Goal: Find specific page/section: Find specific page/section

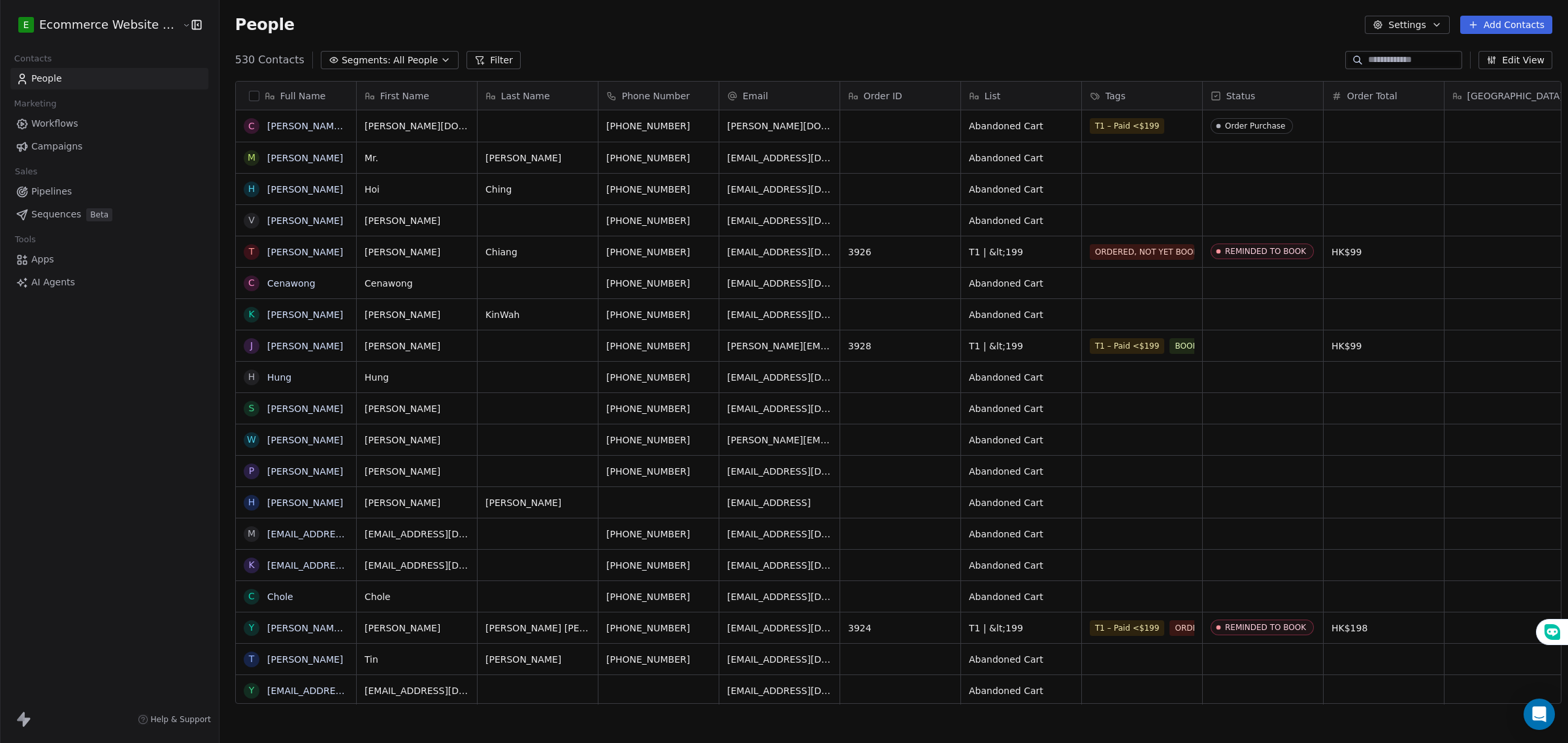
scroll to position [641, 1346]
click at [1153, 124] on div "T1 – Paid <$199" at bounding box center [1130, 125] width 80 height 16
click at [1143, 125] on span "T1 – Paid <$199" at bounding box center [1127, 125] width 74 height 16
click at [1153, 129] on div "T1 – Paid <$199" at bounding box center [1130, 125] width 80 height 16
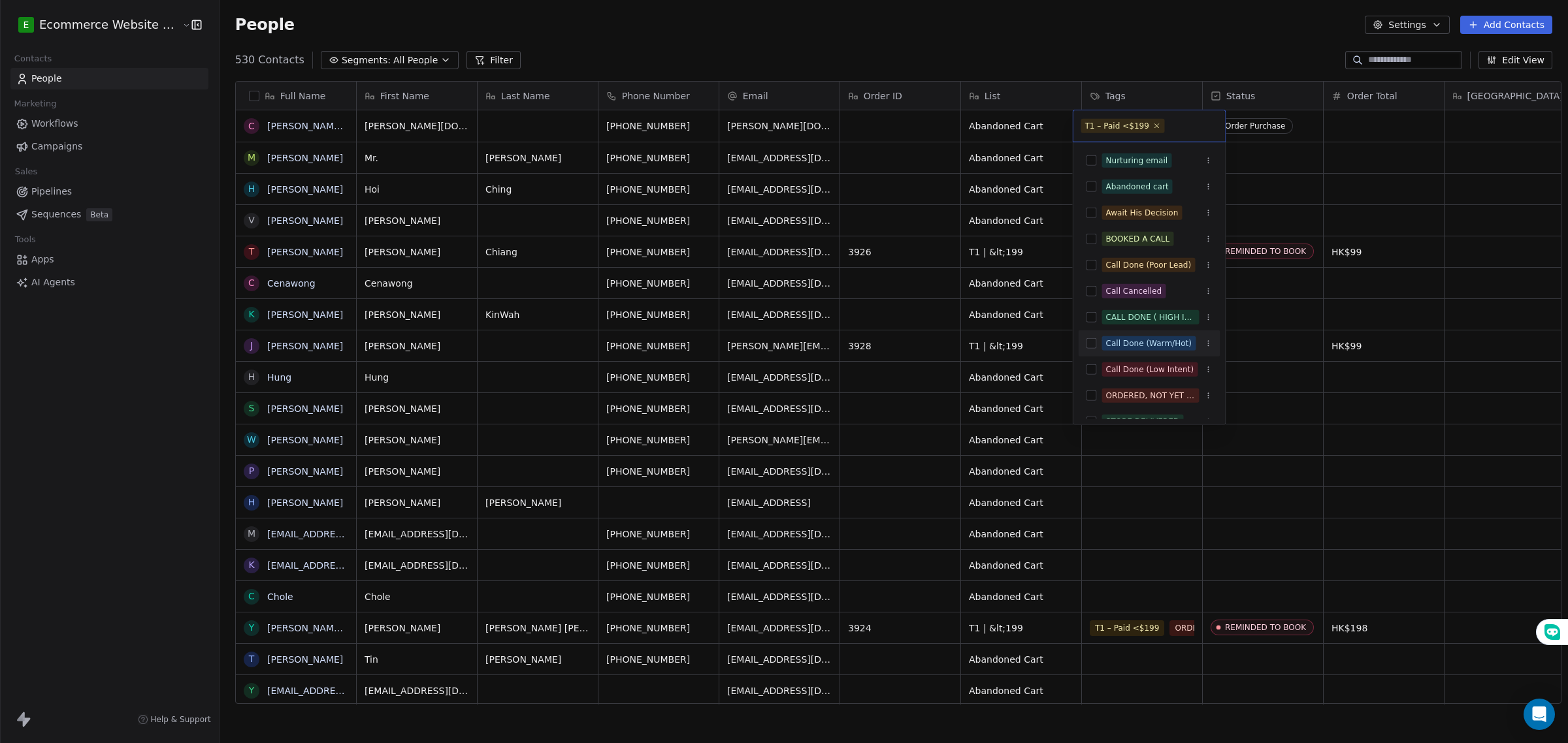
scroll to position [119, 0]
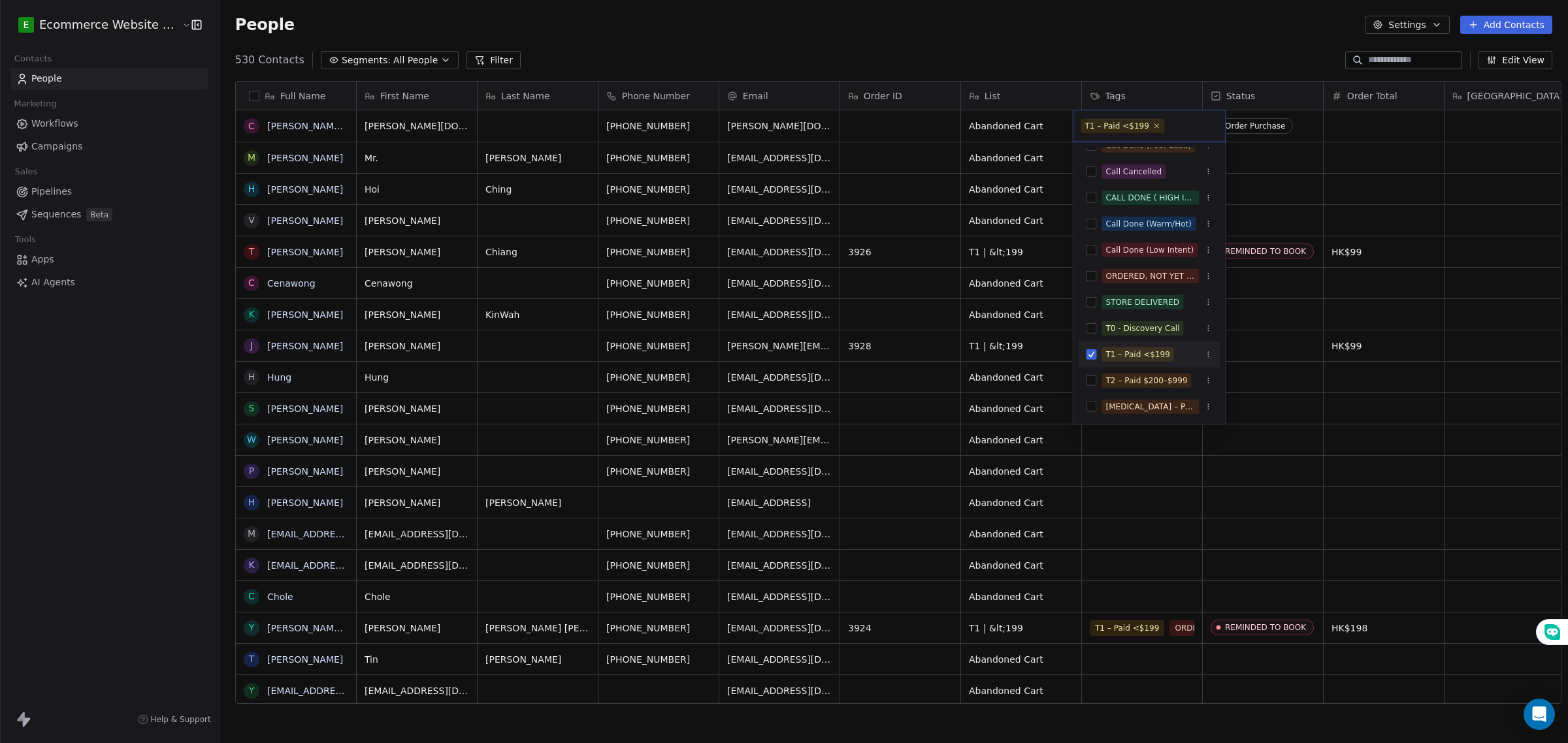
click at [1087, 354] on button "Suggestions" at bounding box center [1092, 354] width 11 height 11
click at [1275, 179] on html "E Ecommerce Website Builder Contacts People Marketing Workflows Campaigns Sales…" at bounding box center [784, 372] width 1568 height 743
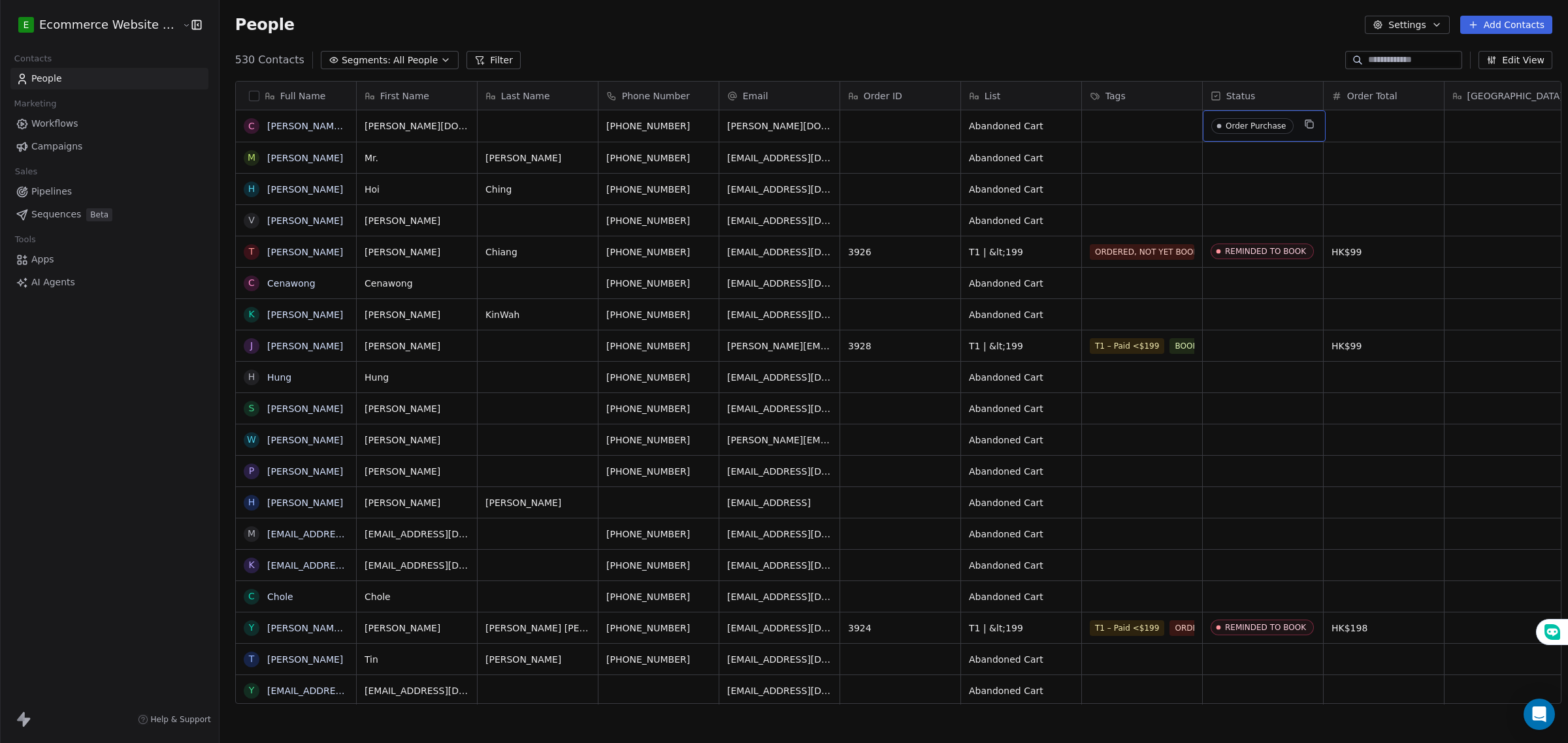
click at [1247, 128] on div "Order Purchase" at bounding box center [1256, 126] width 60 height 9
click at [1274, 131] on span "Order Purchase" at bounding box center [1253, 125] width 83 height 16
click at [1274, 131] on span "Order Purchase" at bounding box center [1253, 125] width 83 height 16
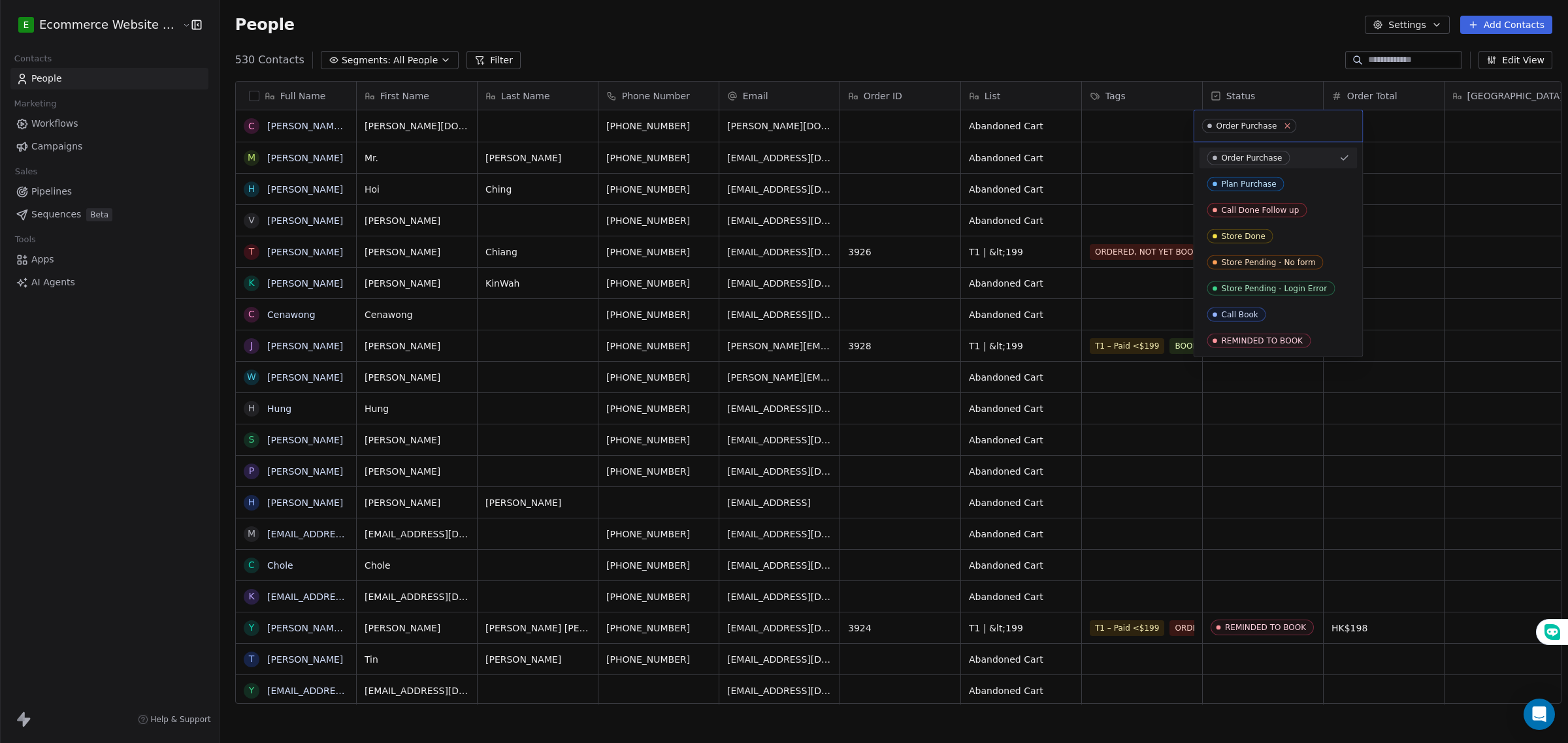
click at [1283, 125] on icon at bounding box center [1287, 125] width 8 height 8
drag, startPoint x: 1127, startPoint y: 167, endPoint x: 1138, endPoint y: 165, distance: 11.2
click at [1129, 167] on html "E Ecommerce Website Builder Contacts People Marketing Workflows Campaigns Sales…" at bounding box center [784, 372] width 1568 height 743
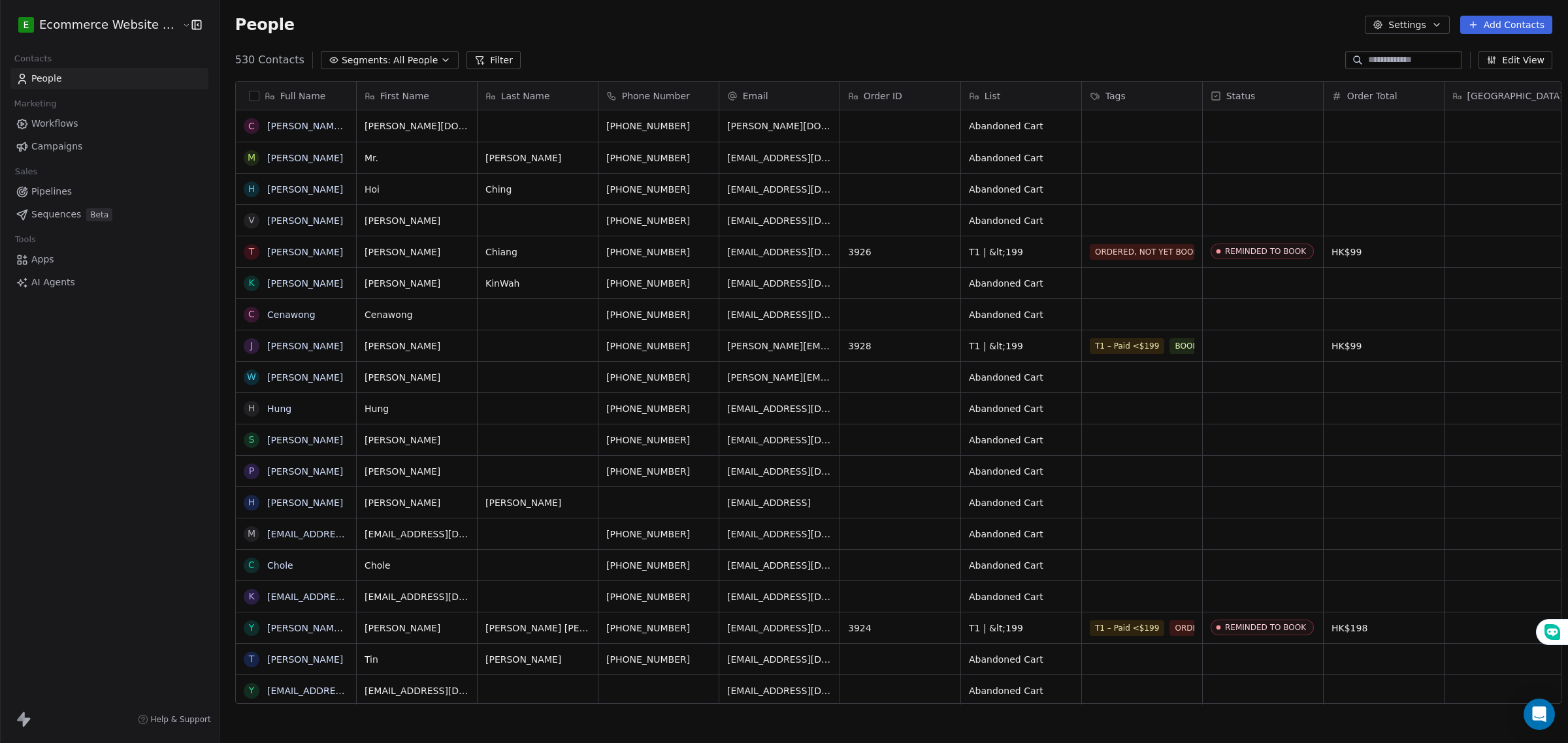
click at [1389, 63] on input at bounding box center [1414, 59] width 92 height 13
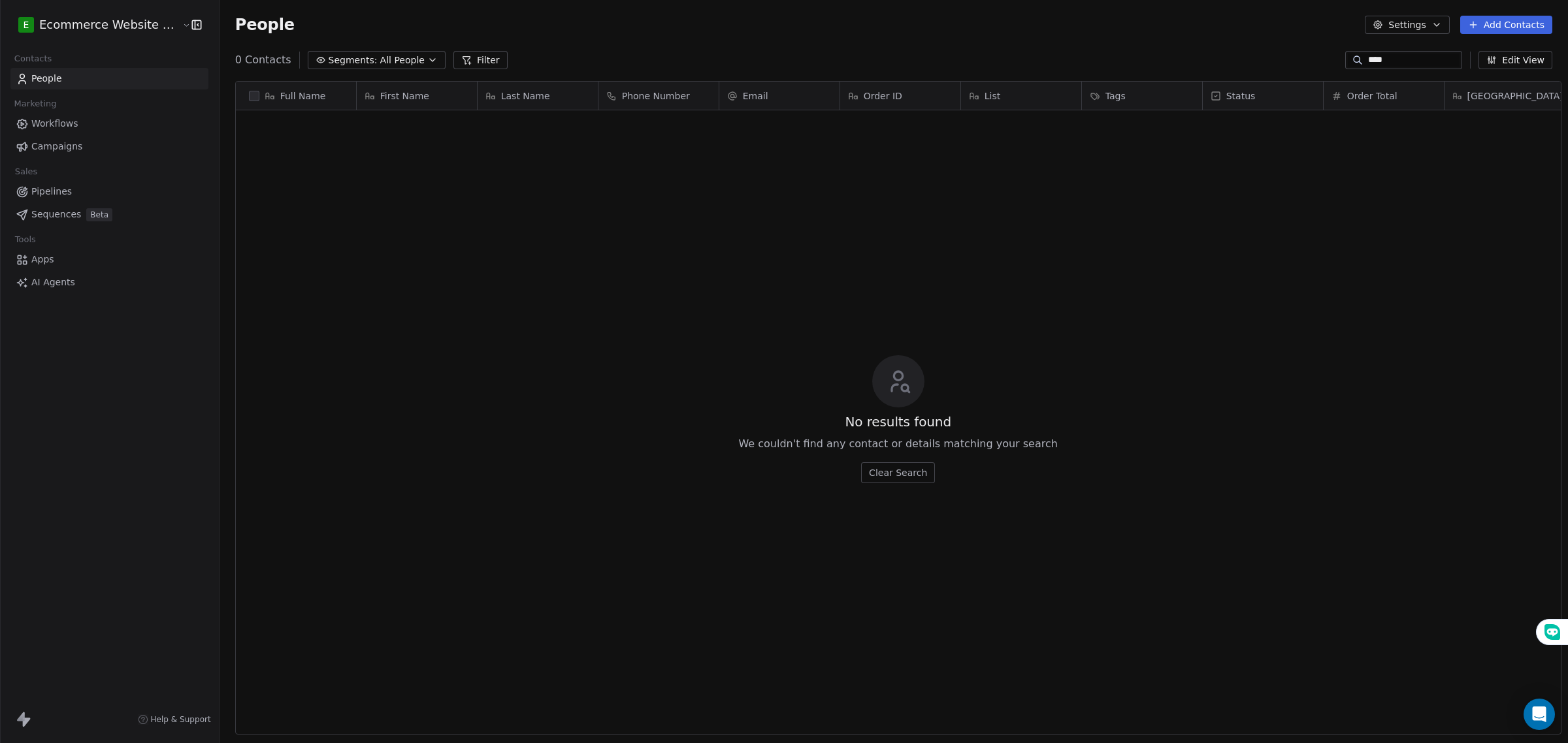
scroll to position [641, 1346]
type input "*"
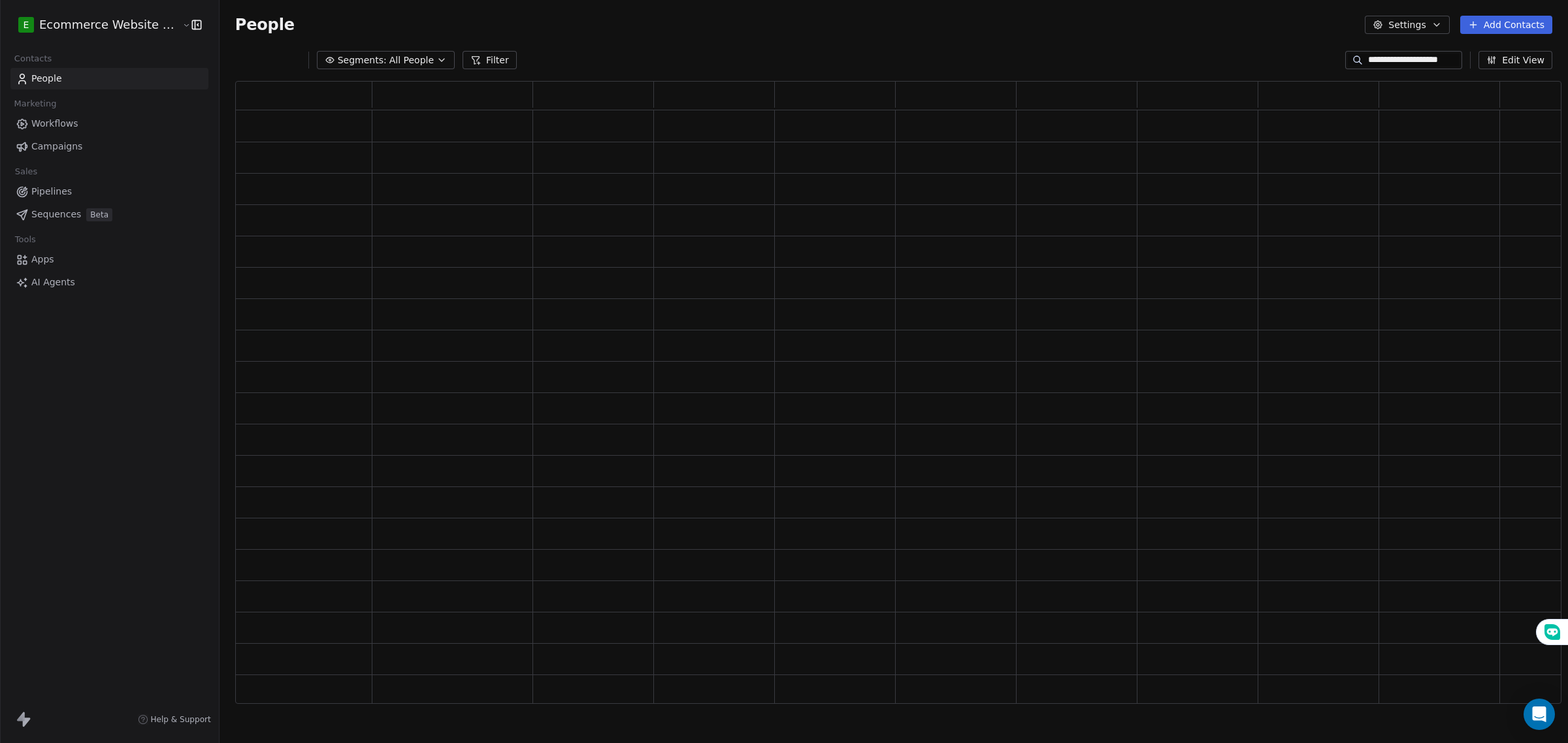
type input "**********"
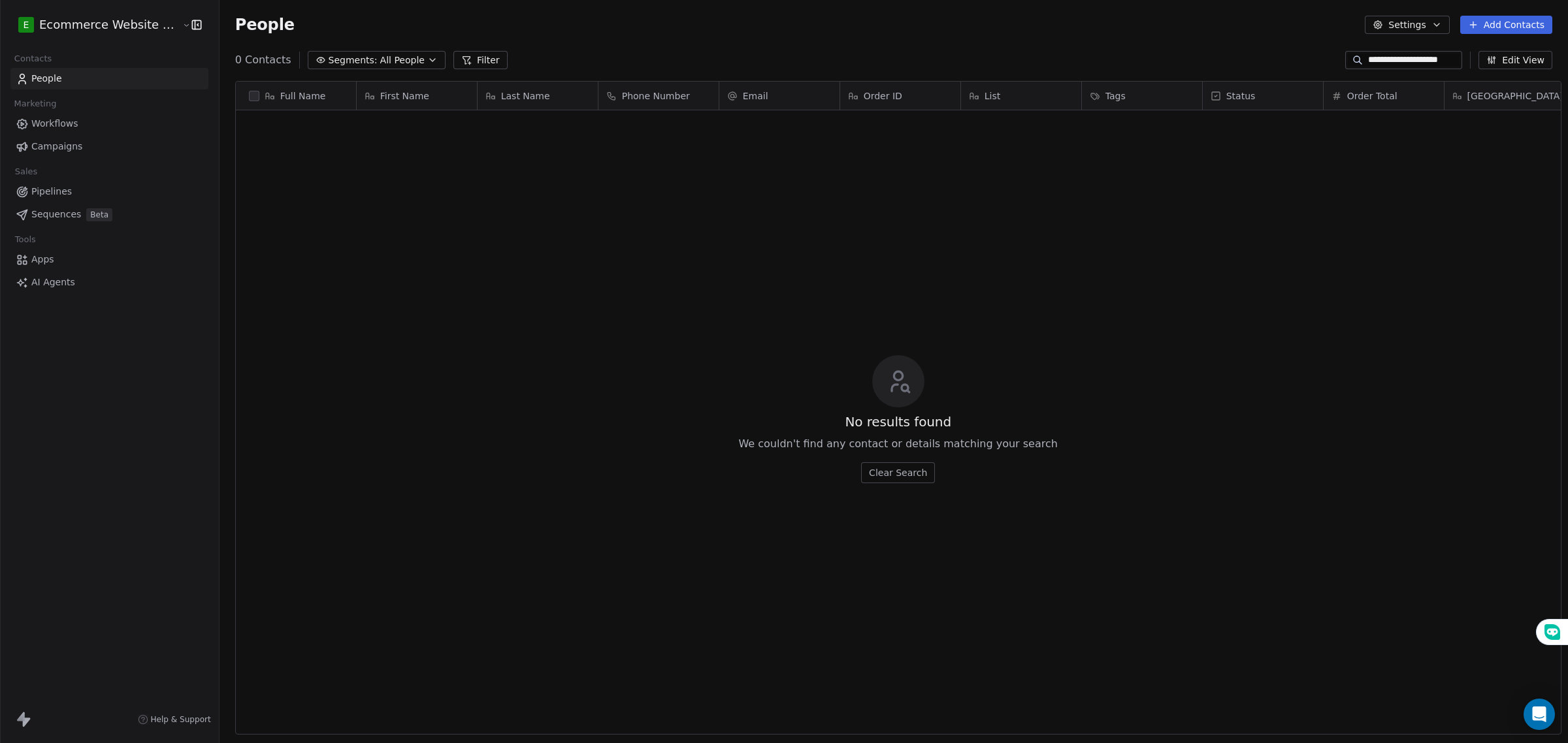
click at [89, 77] on link "People" at bounding box center [110, 78] width 198 height 22
